Goal: Information Seeking & Learning: Understand process/instructions

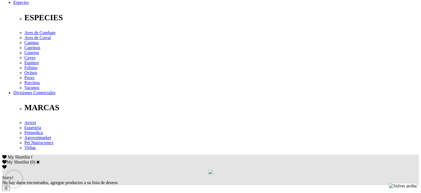
scroll to position [206, 0]
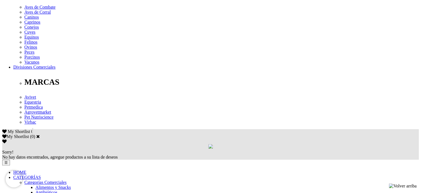
scroll to position [213, 0]
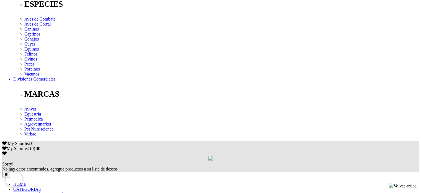
scroll to position [207, 0]
